Goal: Download file/media

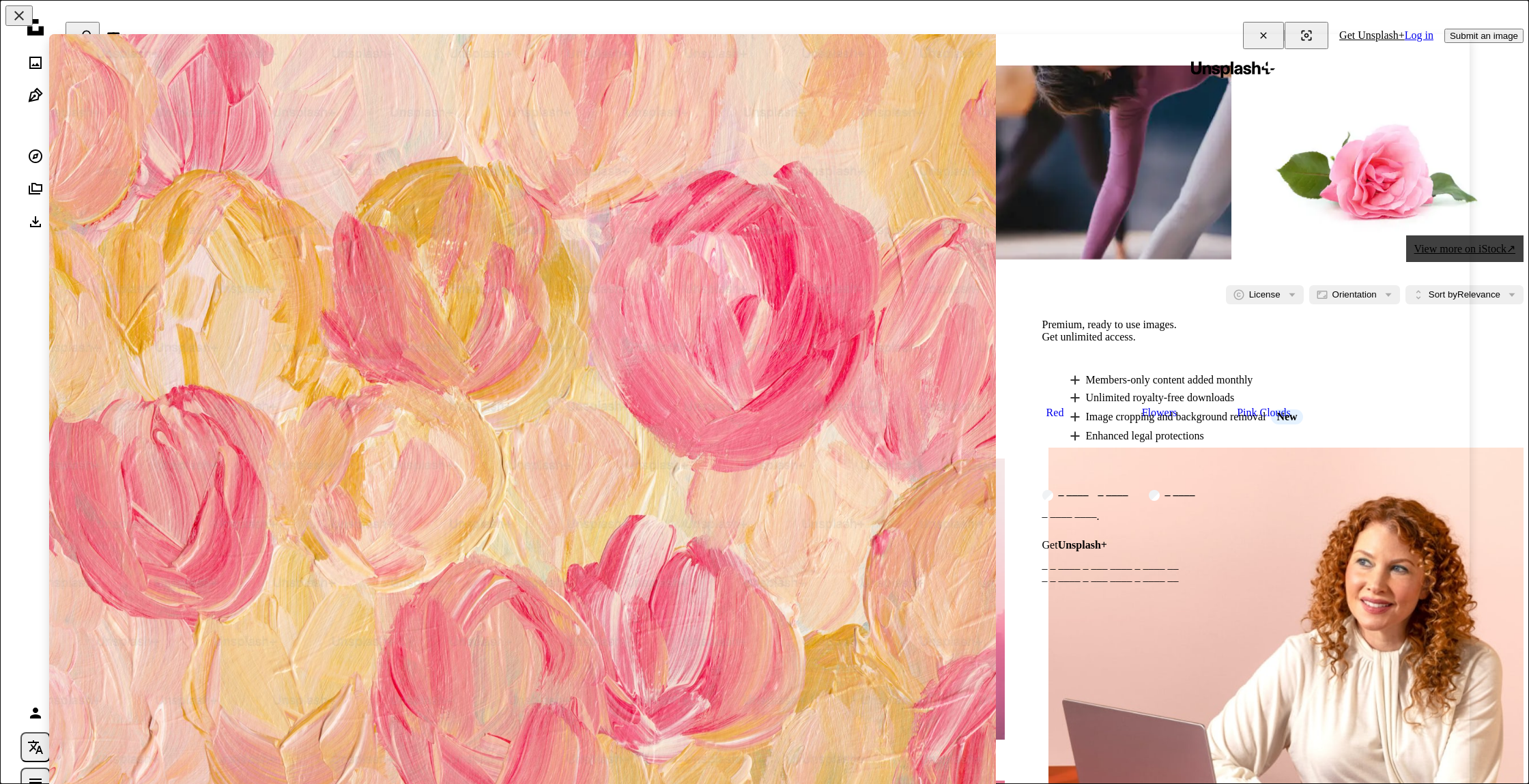
scroll to position [176, 0]
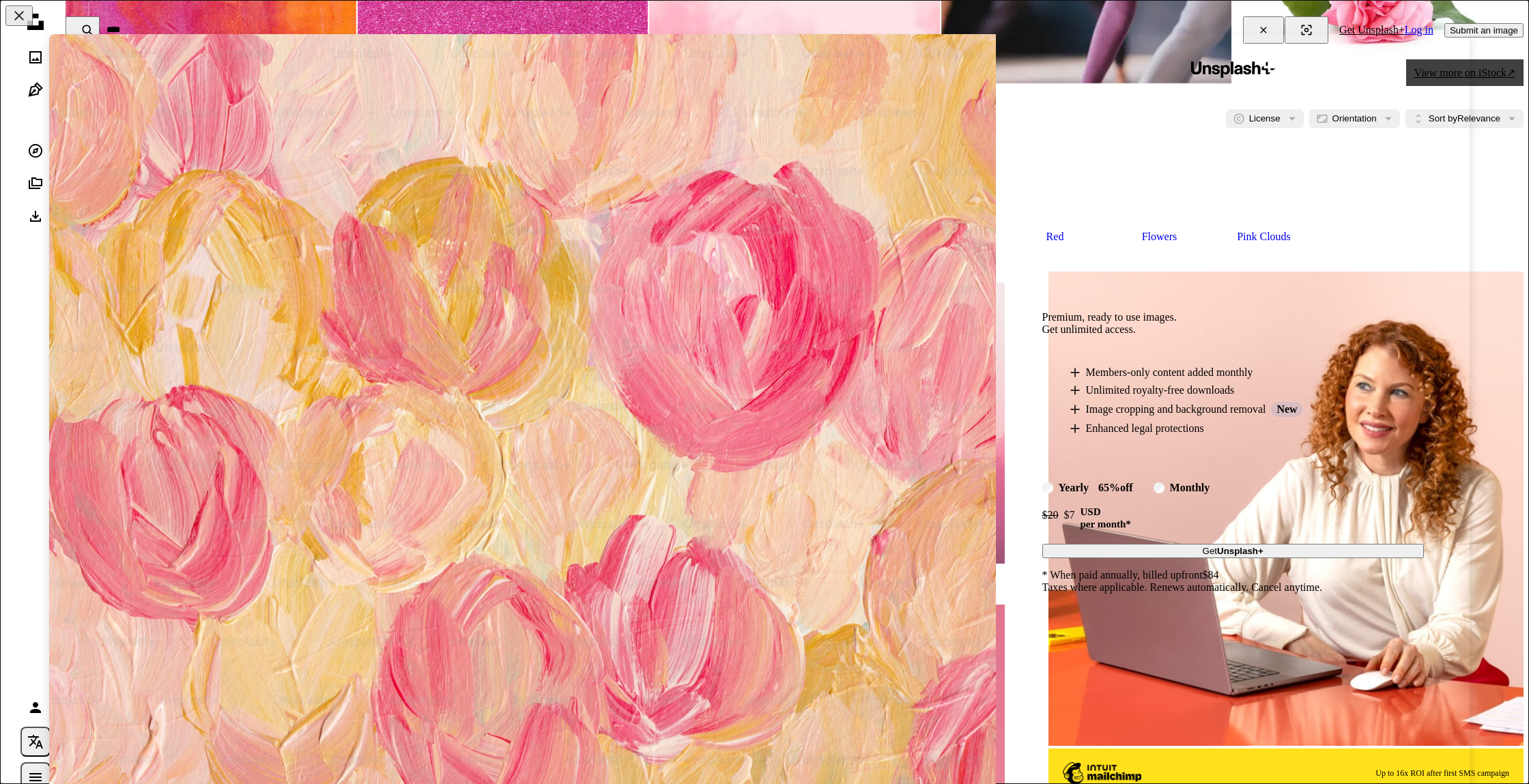
click at [880, 507] on img at bounding box center [523, 426] width 947 height 784
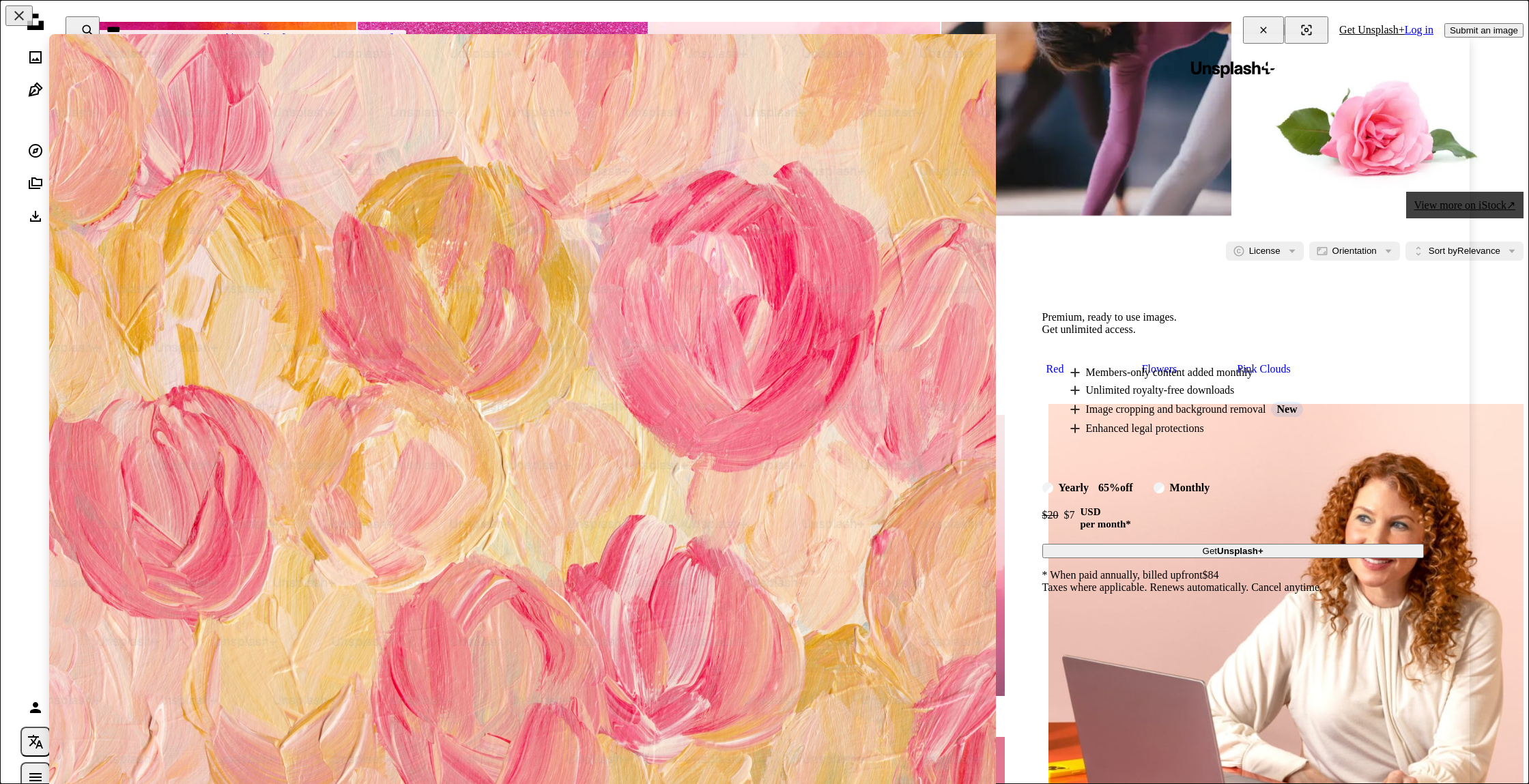
scroll to position [0, 0]
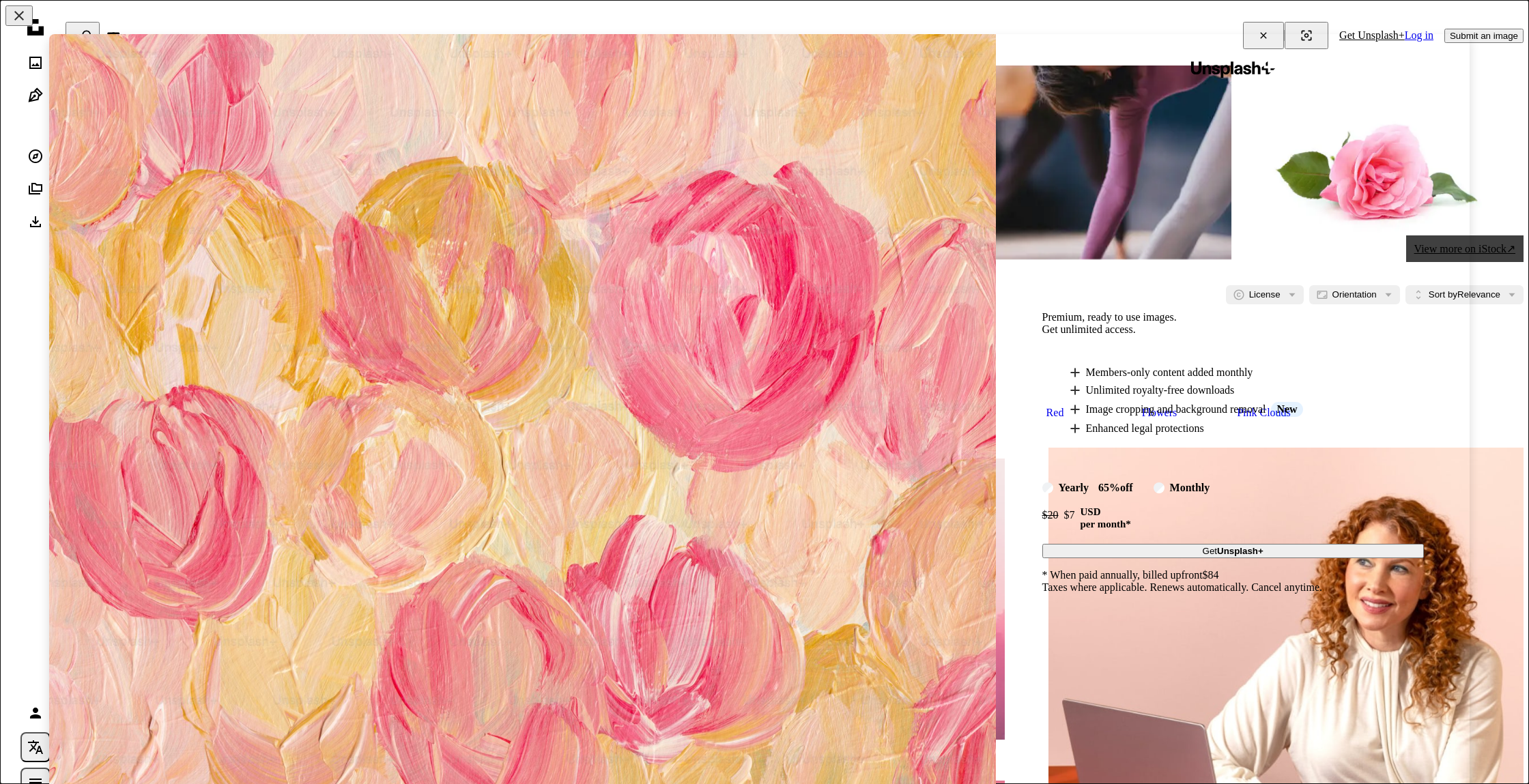
click at [749, 357] on img at bounding box center [523, 426] width 947 height 784
click at [10, 19] on button "An X shape" at bounding box center [19, 15] width 27 height 21
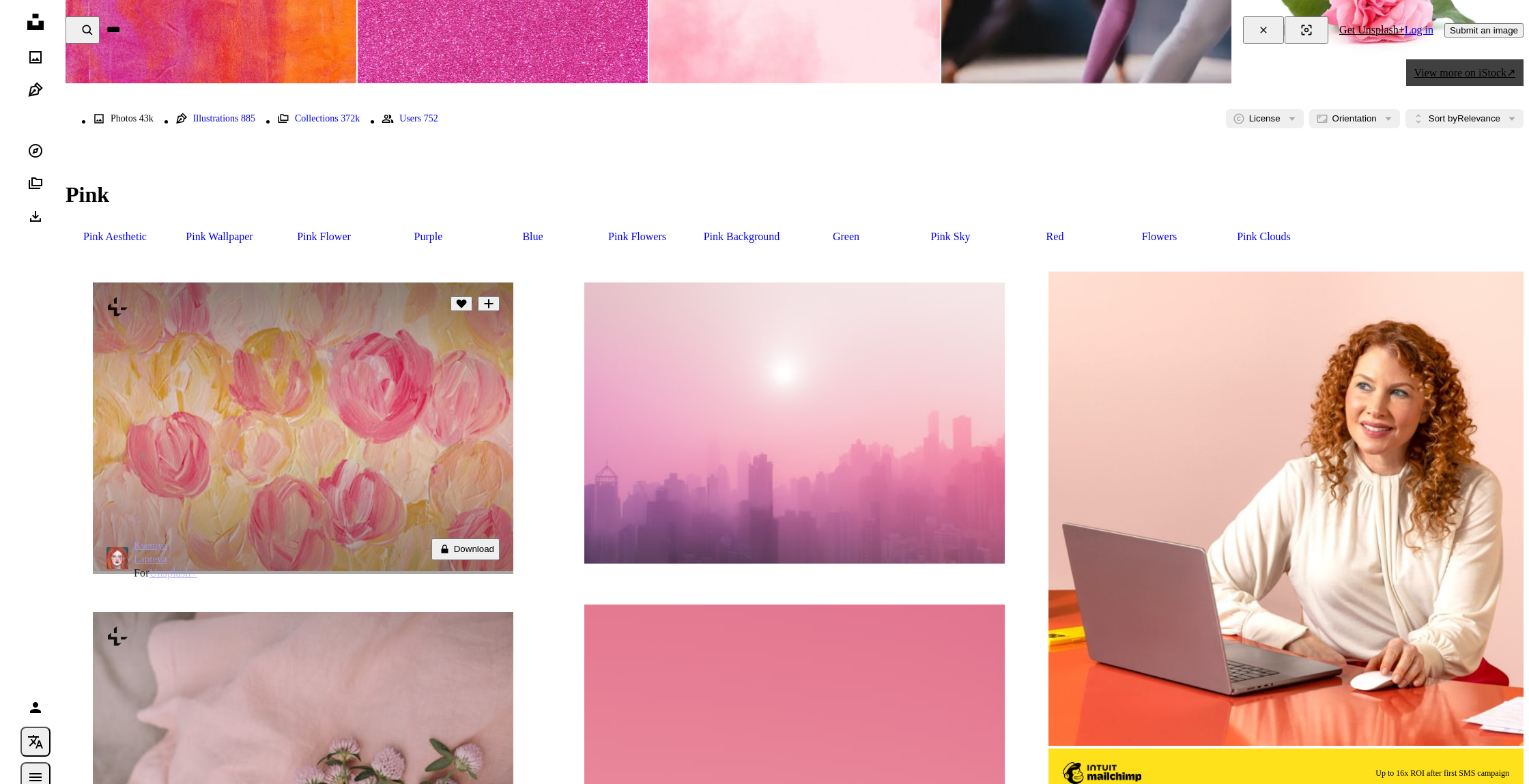
click at [239, 498] on img at bounding box center [303, 427] width 421 height 289
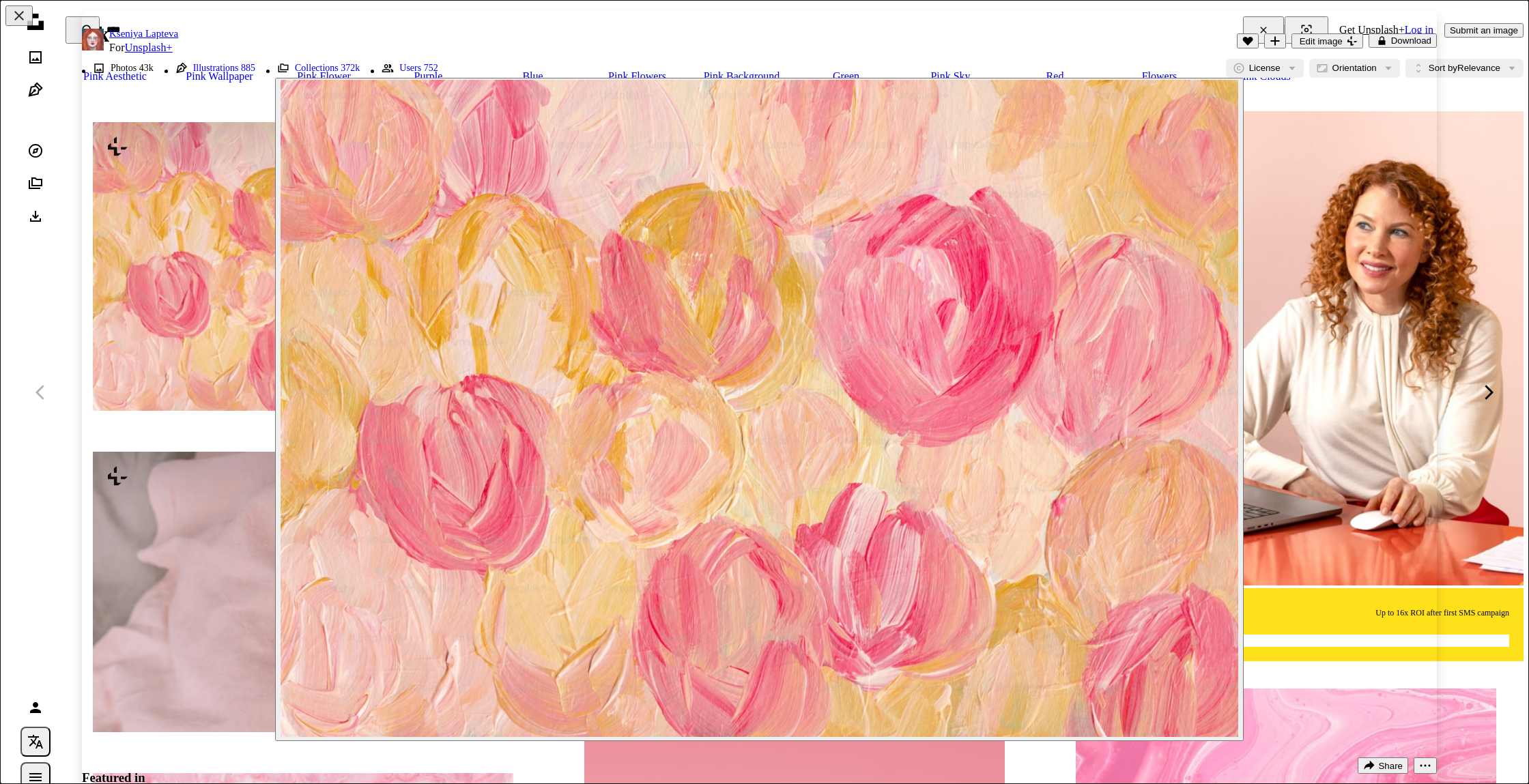
scroll to position [339, 0]
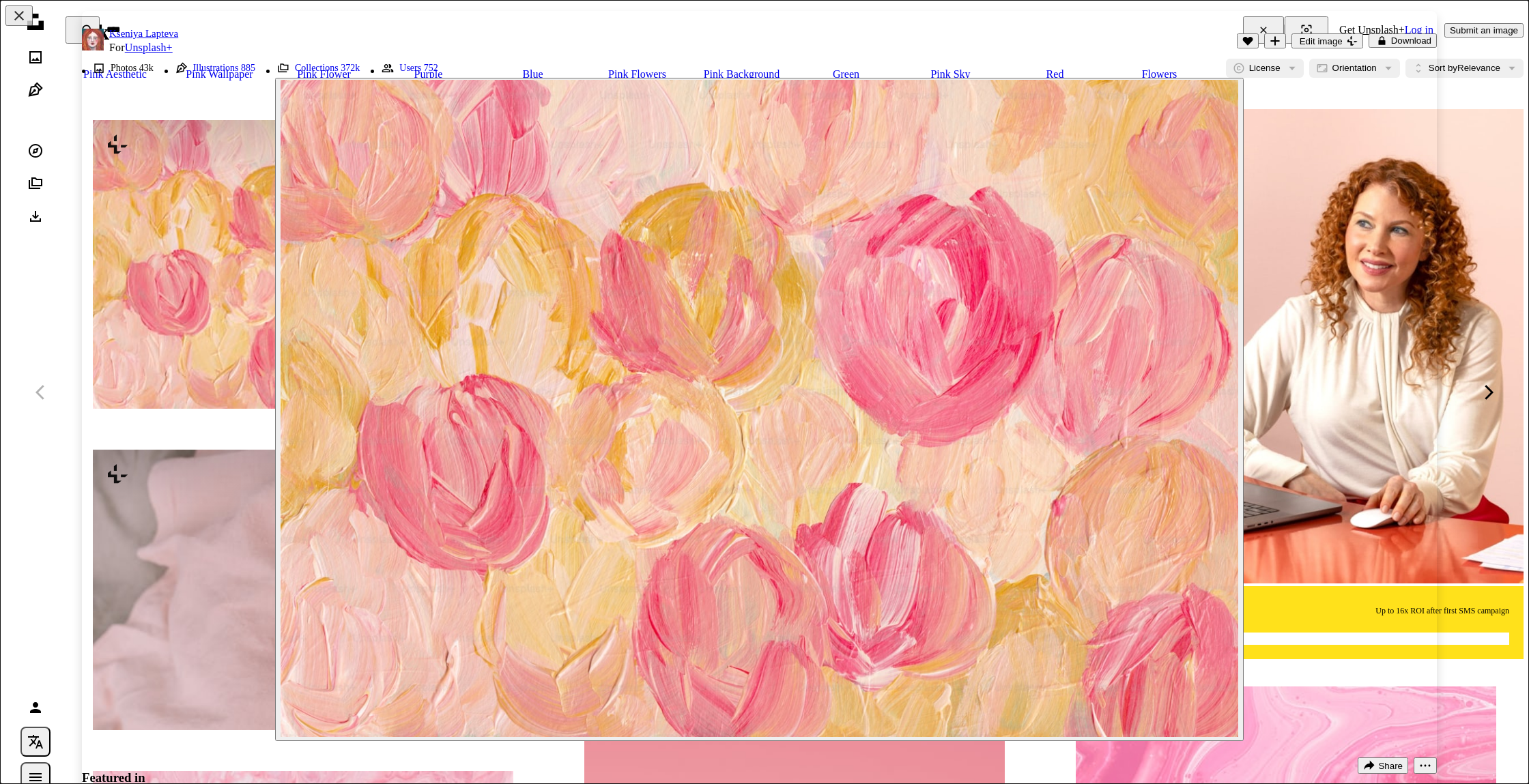
click at [56, 275] on div "An X shape Chevron left Chevron right [PERSON_NAME] For Unsplash+ A heart A plu…" at bounding box center [764, 392] width 1529 height 784
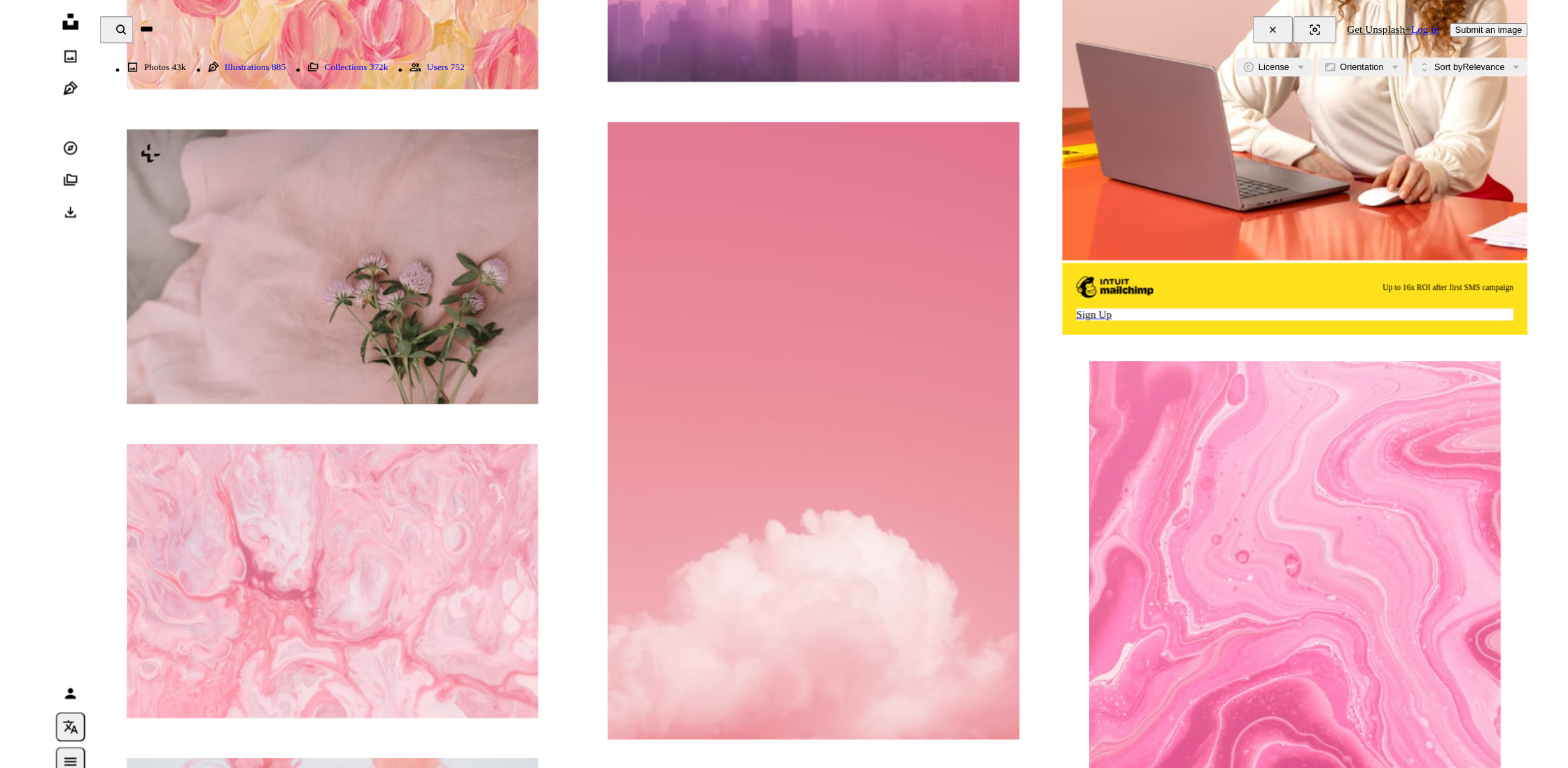
scroll to position [674, 0]
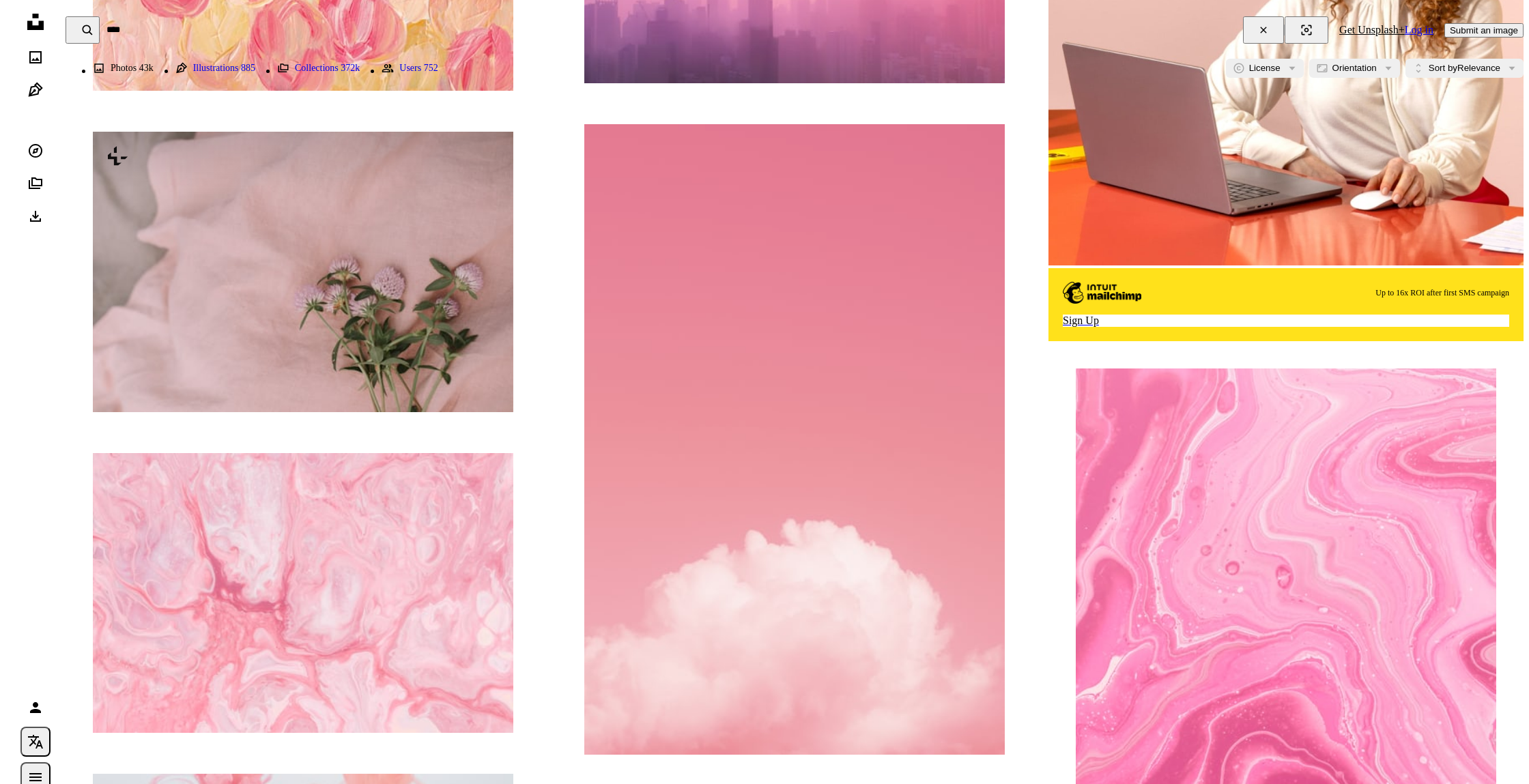
click at [1266, 29] on icon "An X shape" at bounding box center [1263, 30] width 30 height 11
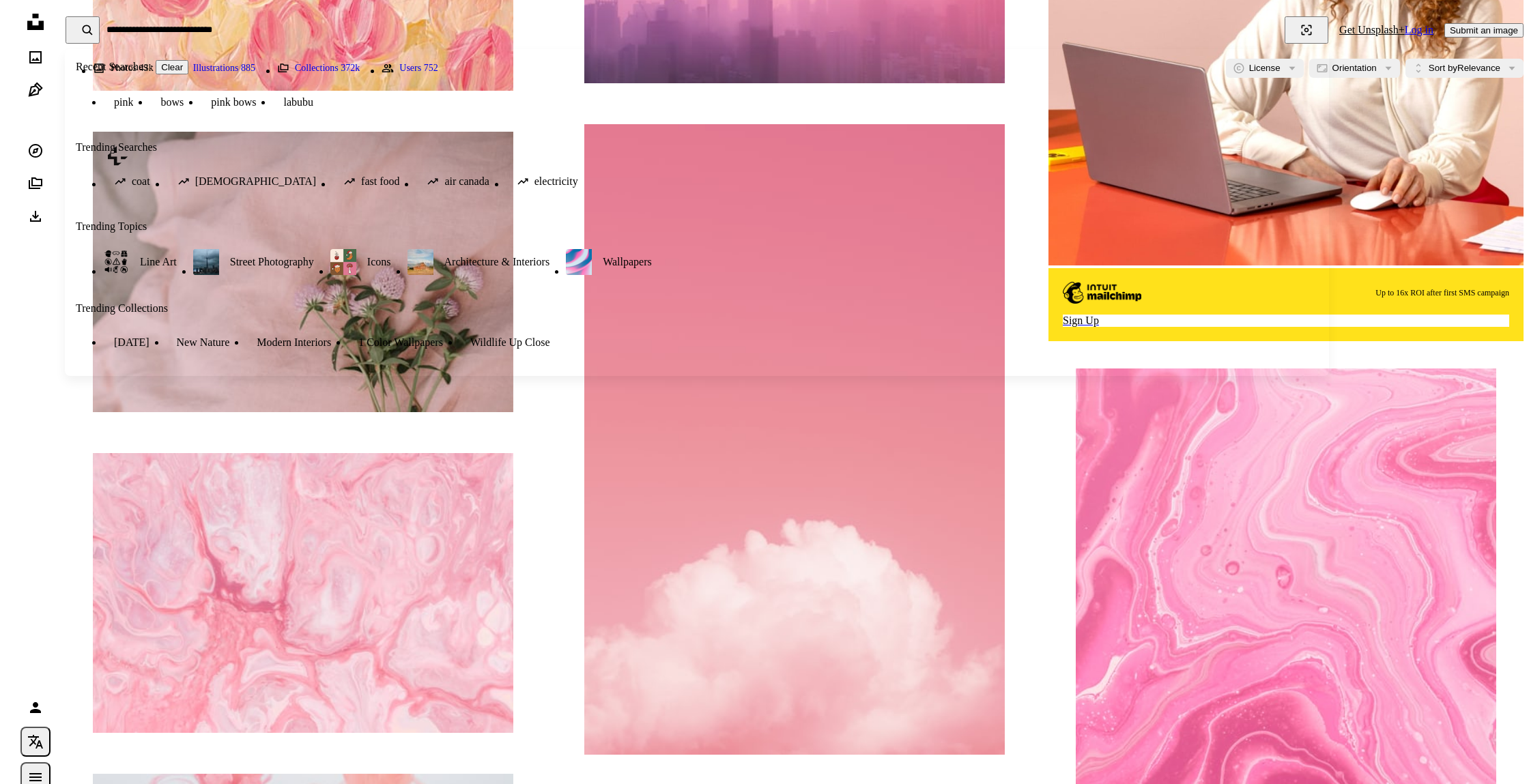
click at [1266, 29] on input "Find visuals sitewide" at bounding box center [692, 29] width 1186 height 27
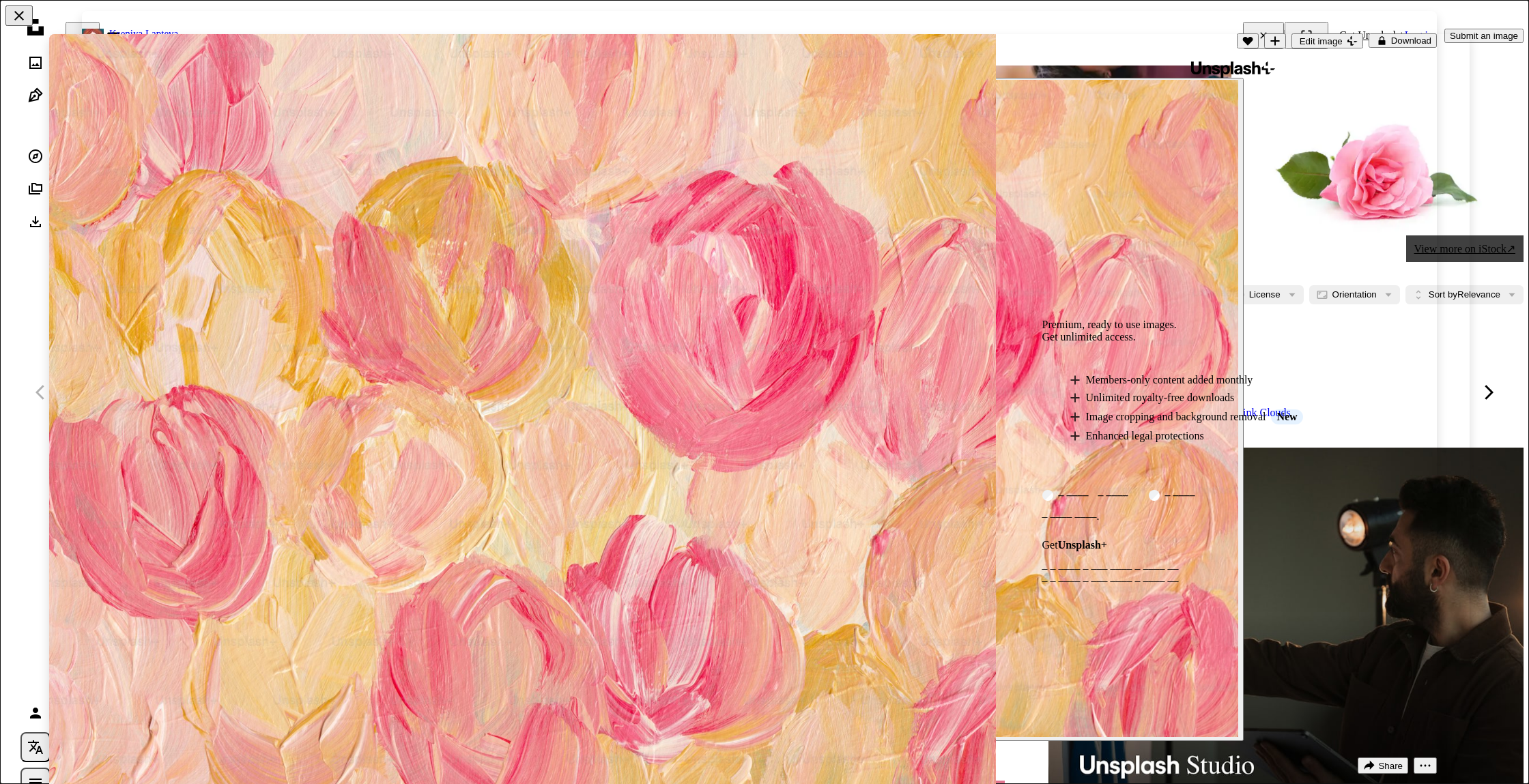
scroll to position [30, 0]
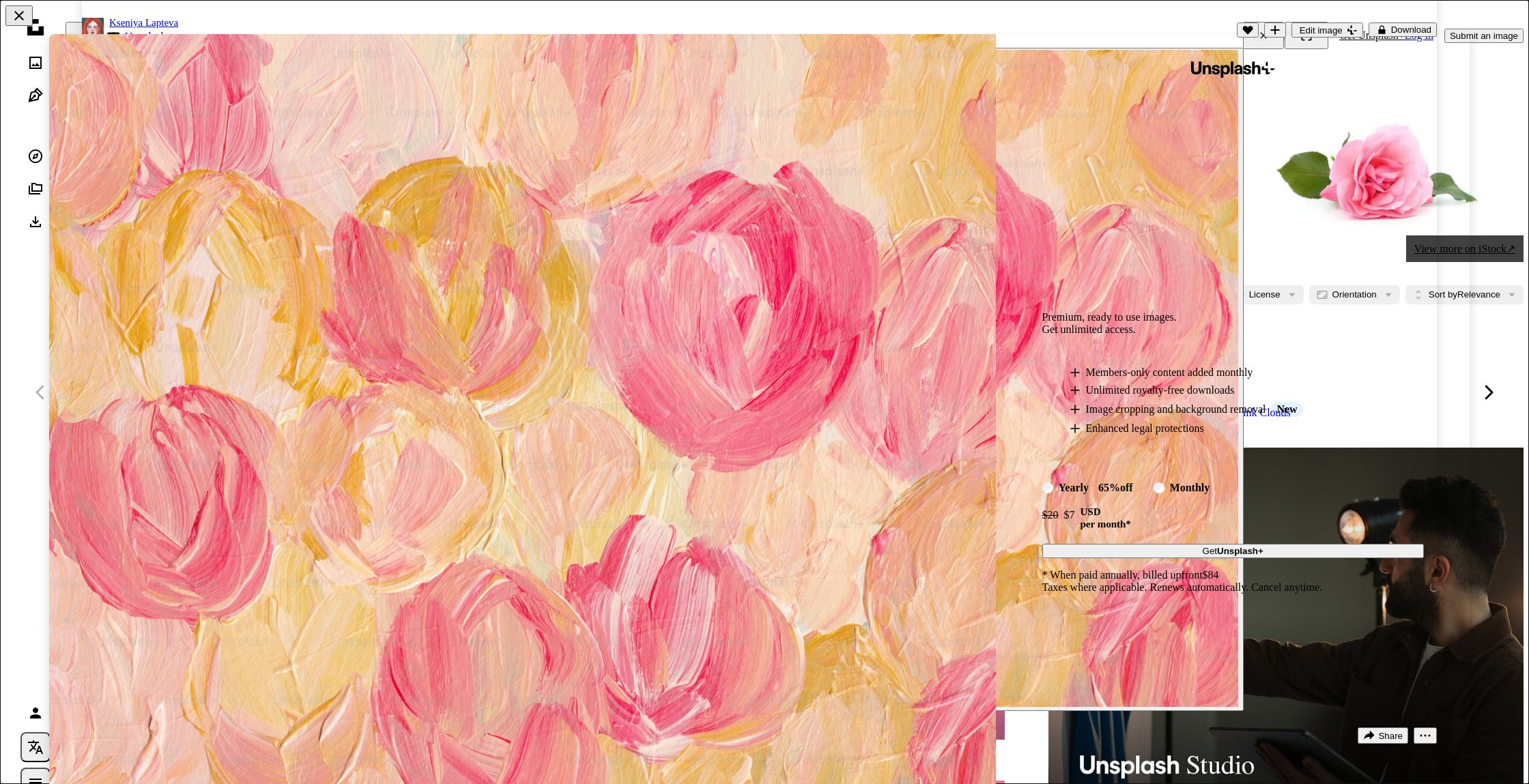
click at [1382, 37] on div "Unsplash+ Premium, ready to use images. Get unlimited access. A plus sign Membe…" at bounding box center [1233, 426] width 474 height 784
click at [1295, 367] on li "A plus sign Members-only content added monthly" at bounding box center [1247, 373] width 354 height 12
click at [19, 19] on button "An X shape" at bounding box center [19, 15] width 27 height 21
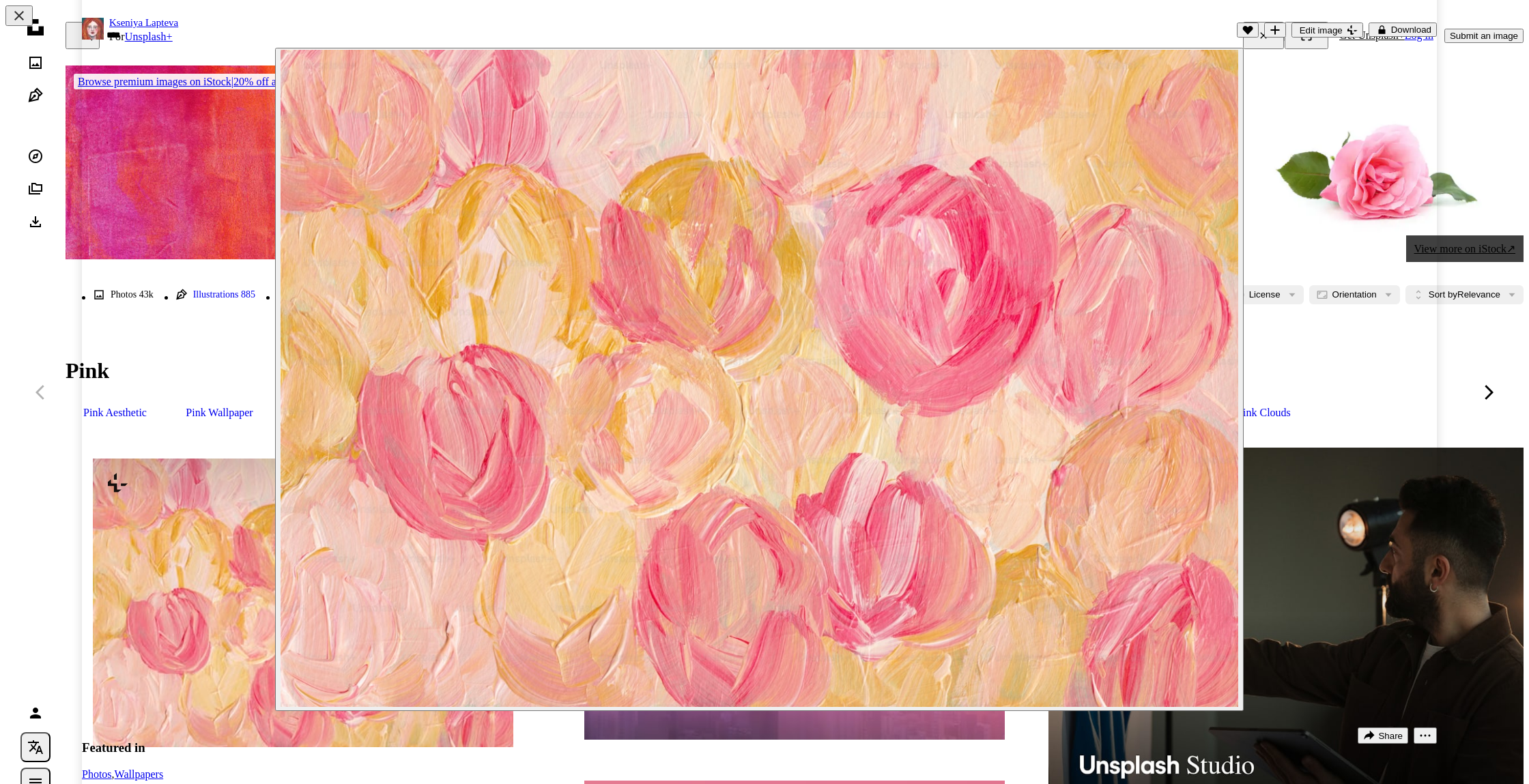
click at [15, 269] on div "An X shape Chevron left Chevron right [PERSON_NAME] For Unsplash+ A heart A plu…" at bounding box center [764, 392] width 1529 height 784
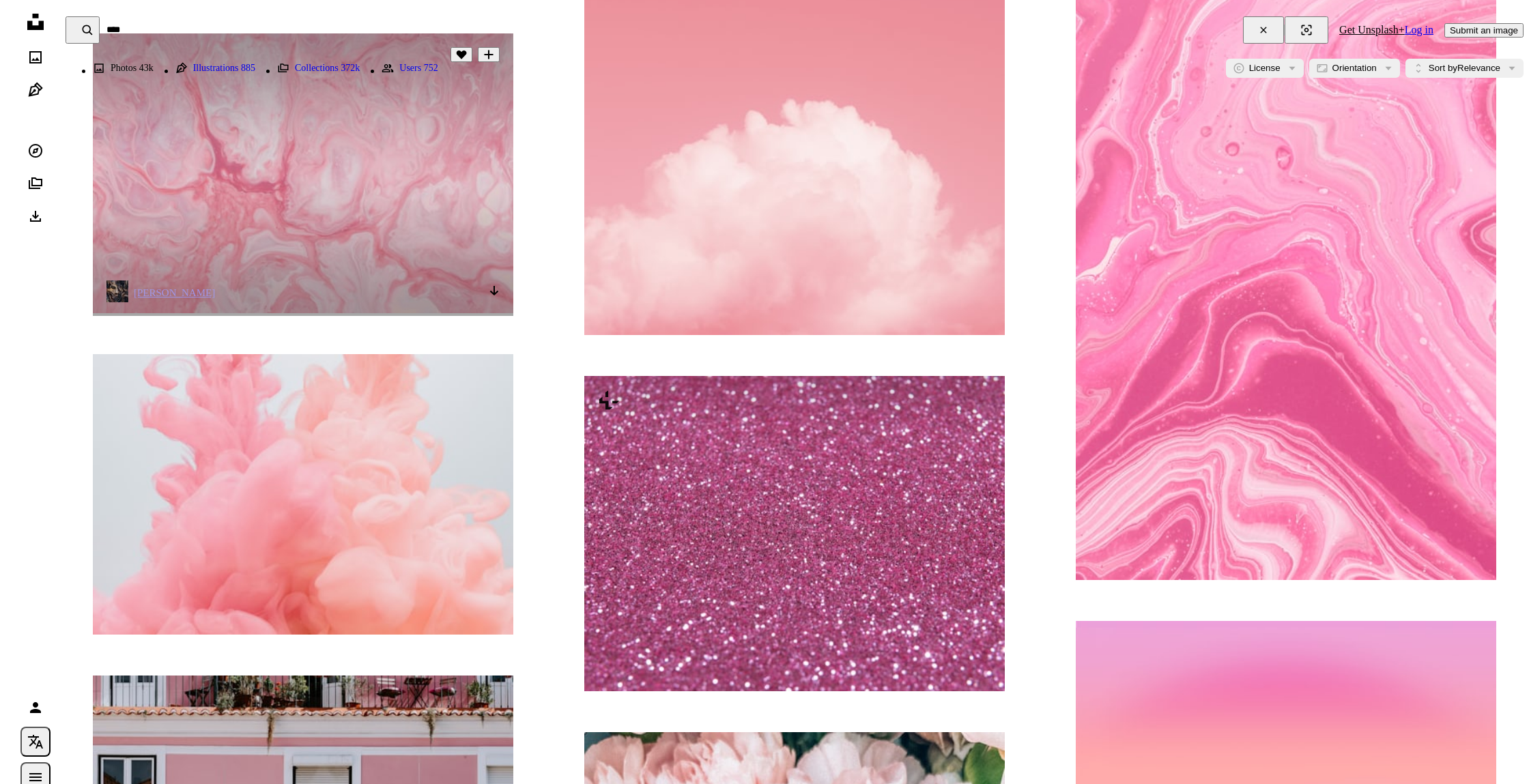
scroll to position [1079, 0]
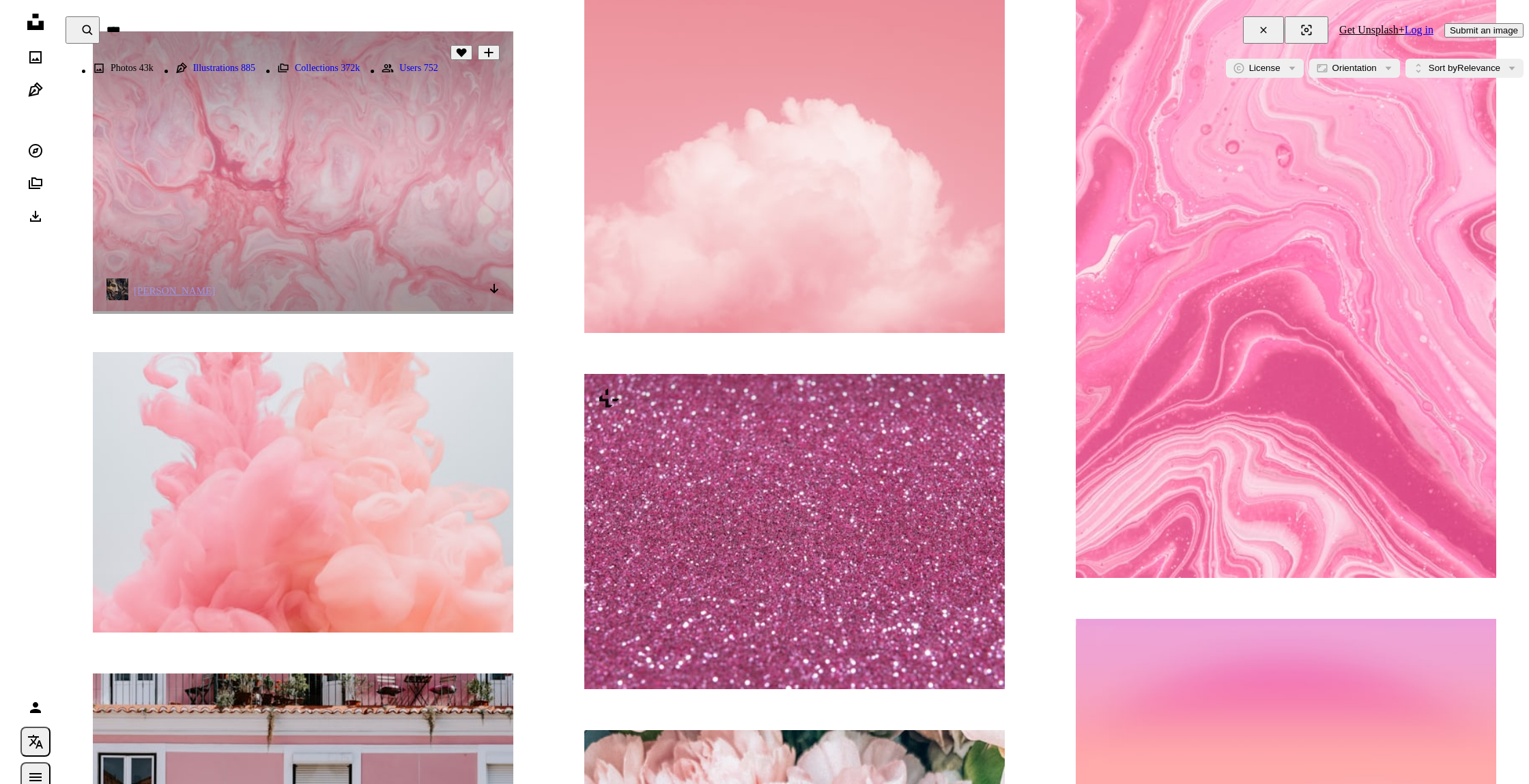
click at [364, 236] on img at bounding box center [303, 171] width 421 height 280
